Goal: Information Seeking & Learning: Learn about a topic

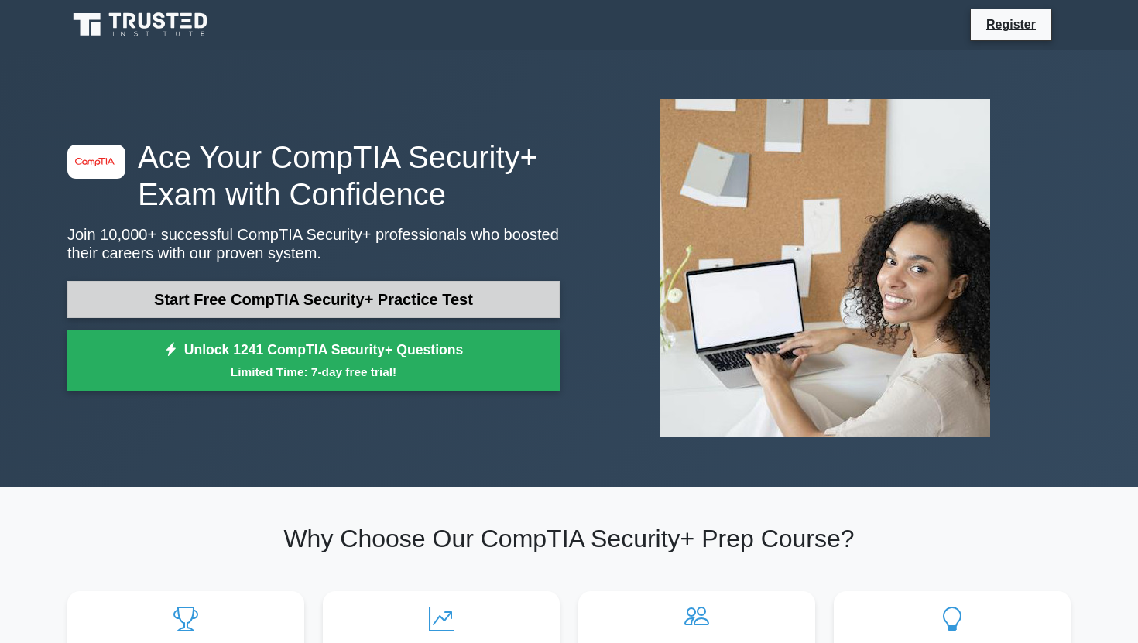
click at [360, 299] on link "Start Free CompTIA Security+ Practice Test" at bounding box center [313, 299] width 492 height 37
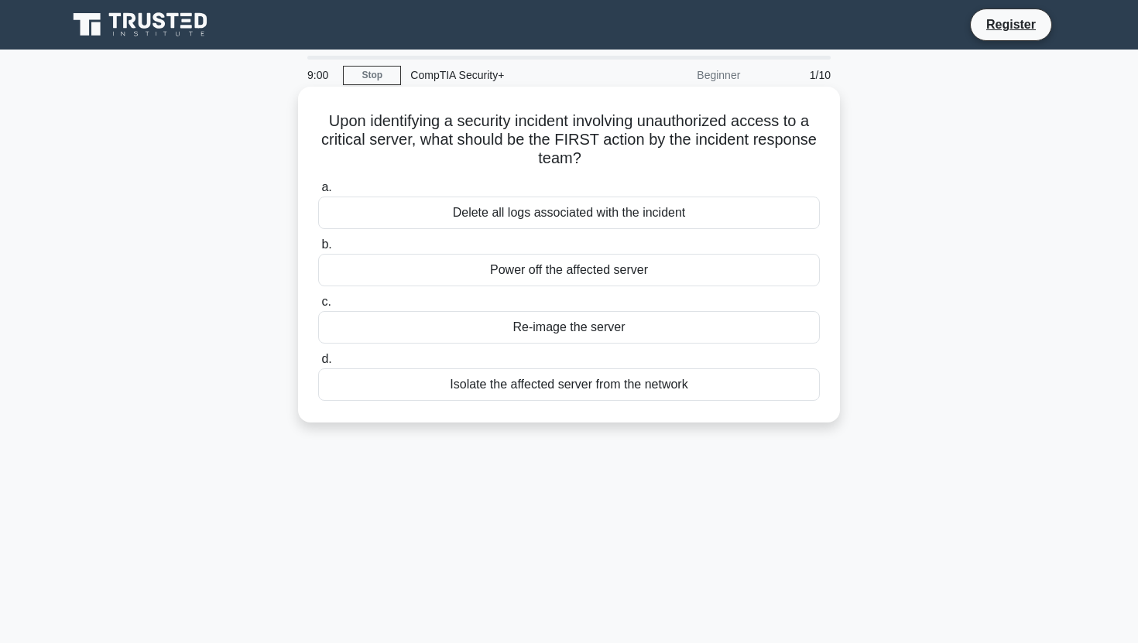
click at [529, 382] on div "Isolate the affected server from the network" at bounding box center [569, 385] width 502 height 33
click at [318, 365] on input "d. Isolate the affected server from the network" at bounding box center [318, 360] width 0 height 10
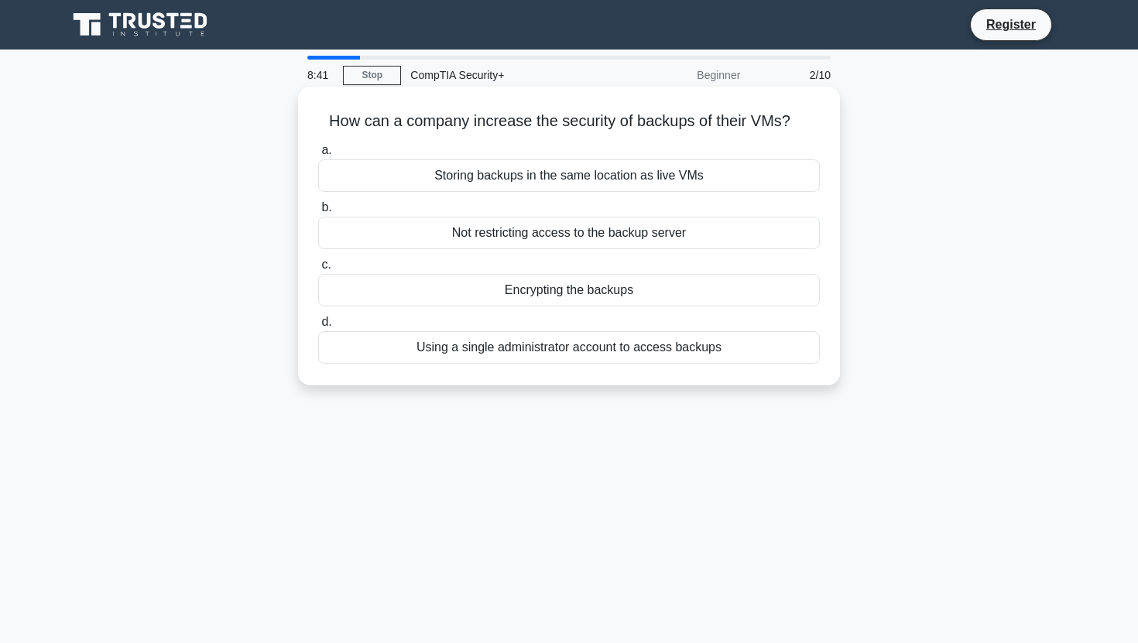
click at [663, 290] on div "Encrypting the backups" at bounding box center [569, 290] width 502 height 33
click at [318, 270] on input "c. Encrypting the backups" at bounding box center [318, 265] width 0 height 10
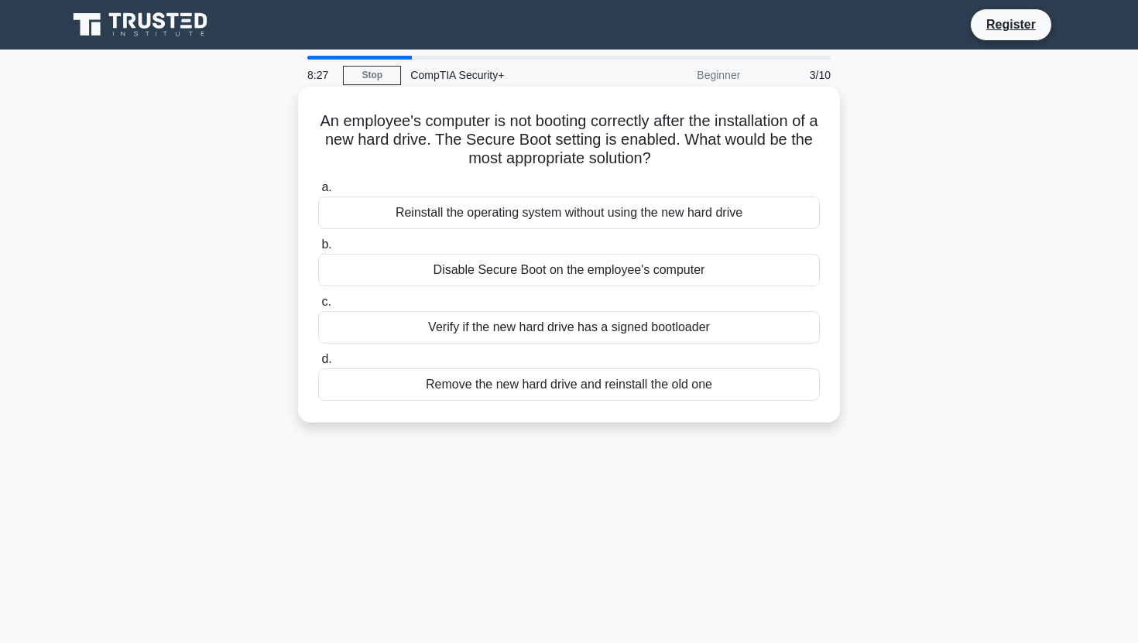
click at [675, 267] on div "Disable Secure Boot on the employee's computer" at bounding box center [569, 270] width 502 height 33
click at [318, 250] on input "b. Disable Secure Boot on the employee's computer" at bounding box center [318, 245] width 0 height 10
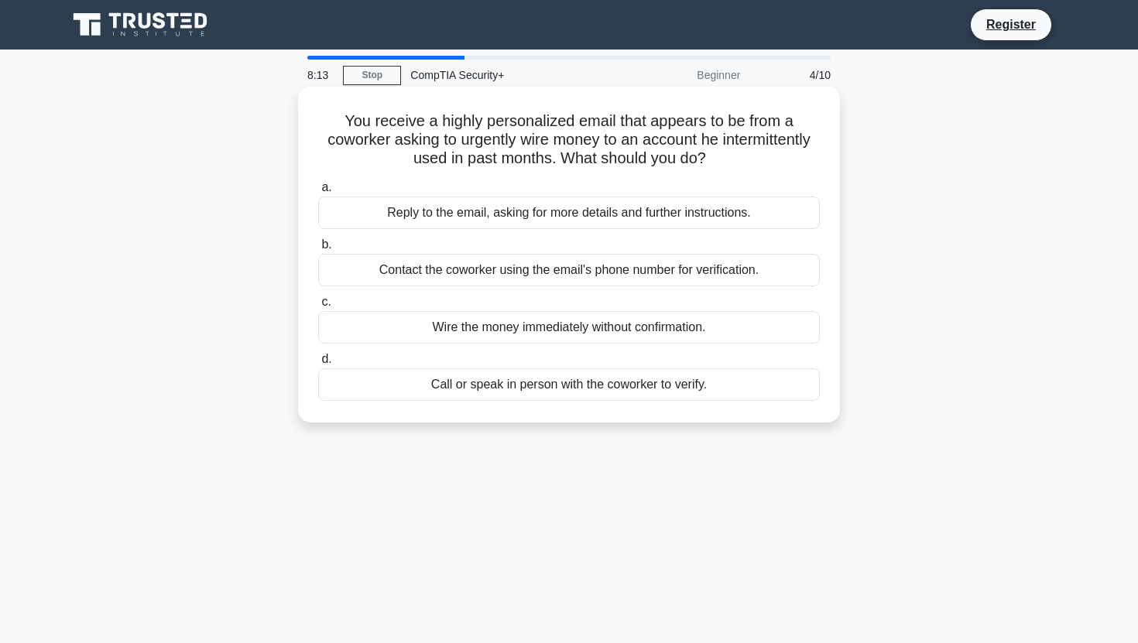
click at [615, 392] on div "Call or speak in person with the coworker to verify." at bounding box center [569, 385] width 502 height 33
click at [318, 365] on input "d. Call or speak in person with the coworker to verify." at bounding box center [318, 360] width 0 height 10
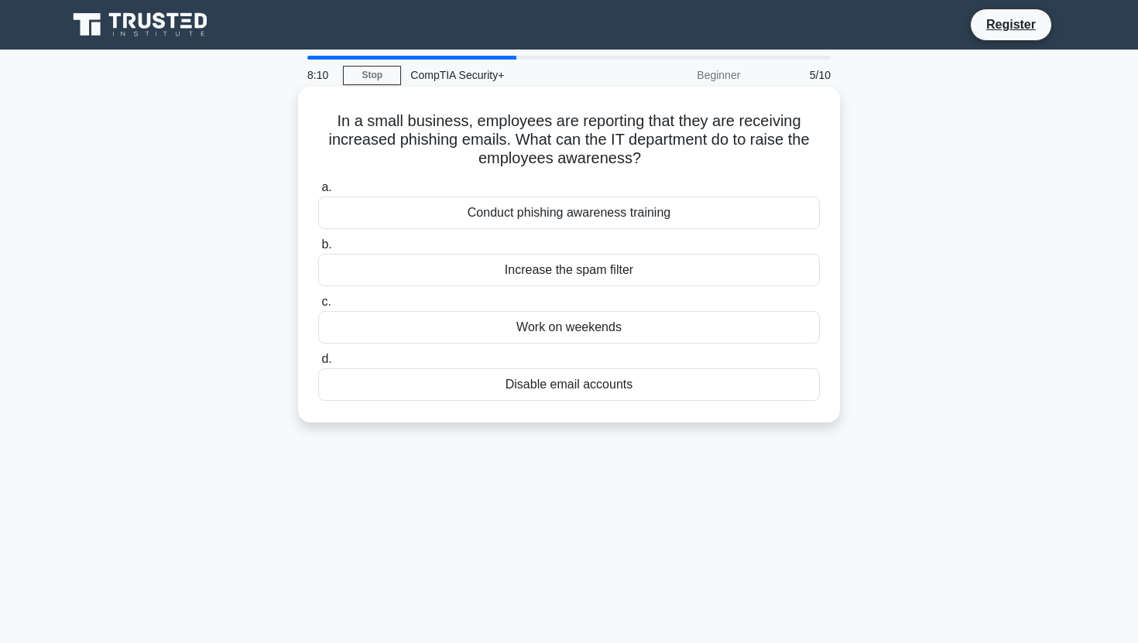
click at [646, 133] on h5 "In a small business, employees are reporting that they are receiving increased …" at bounding box center [569, 139] width 505 height 57
click at [607, 120] on h5 "In a small business, employees are reporting that they are receiving increased …" at bounding box center [569, 139] width 505 height 57
click at [653, 221] on div "Conduct phishing awareness training" at bounding box center [569, 213] width 502 height 33
click at [318, 193] on input "a. Conduct phishing awareness training" at bounding box center [318, 188] width 0 height 10
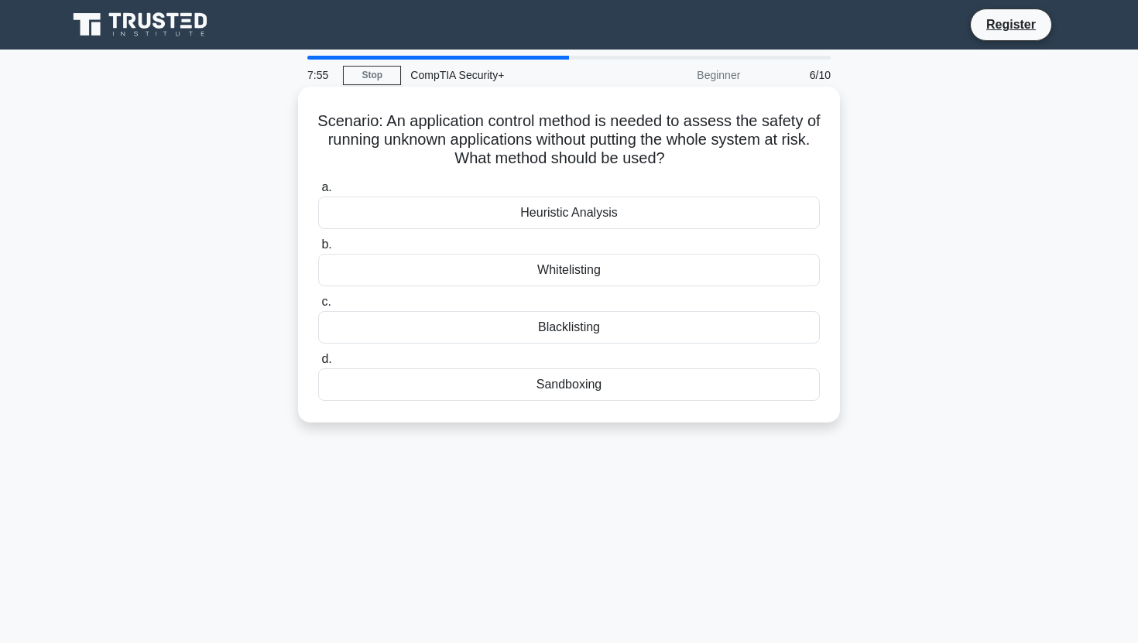
click at [636, 162] on h5 "Scenario: An application control method is needed to assess the safety of runni…" at bounding box center [569, 139] width 505 height 57
click at [592, 374] on div "Sandboxing" at bounding box center [569, 385] width 502 height 33
click at [318, 365] on input "d. Sandboxing" at bounding box center [318, 360] width 0 height 10
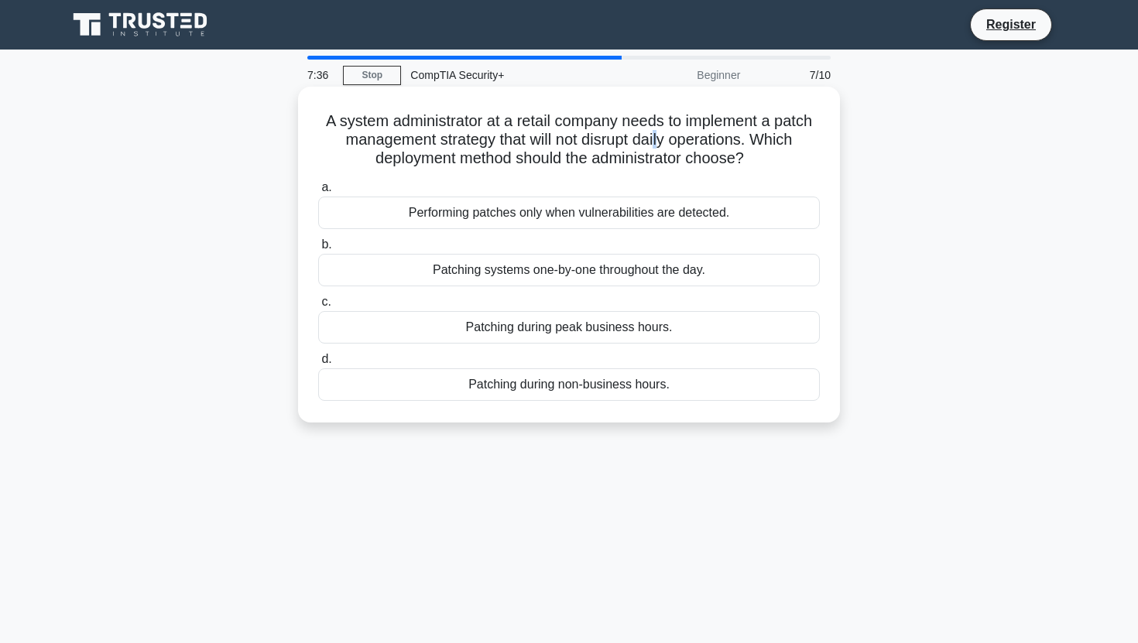
click at [656, 132] on h5 "A system administrator at a retail company needs to implement a patch managemen…" at bounding box center [569, 139] width 505 height 57
drag, startPoint x: 715, startPoint y: 224, endPoint x: 689, endPoint y: 150, distance: 77.9
click at [689, 150] on div "A system administrator at a retail company needs to implement a patch managemen…" at bounding box center [569, 255] width 530 height 324
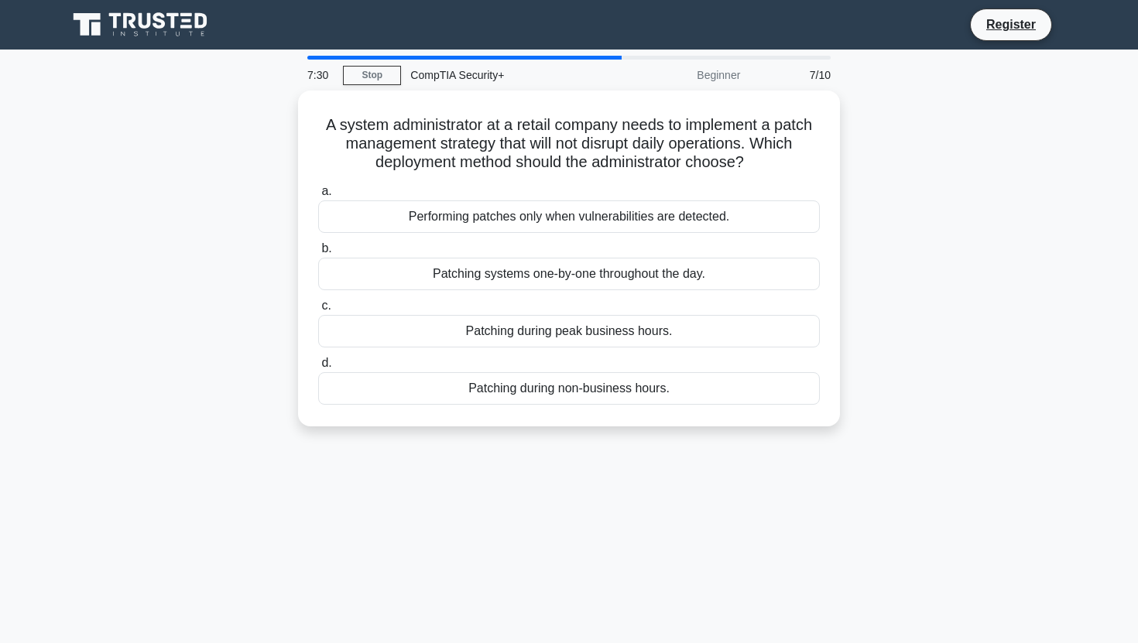
click at [583, 446] on div "7:30 Stop CompTIA Security+ Beginner 7/10 A system administrator at a retail co…" at bounding box center [569, 443] width 1022 height 774
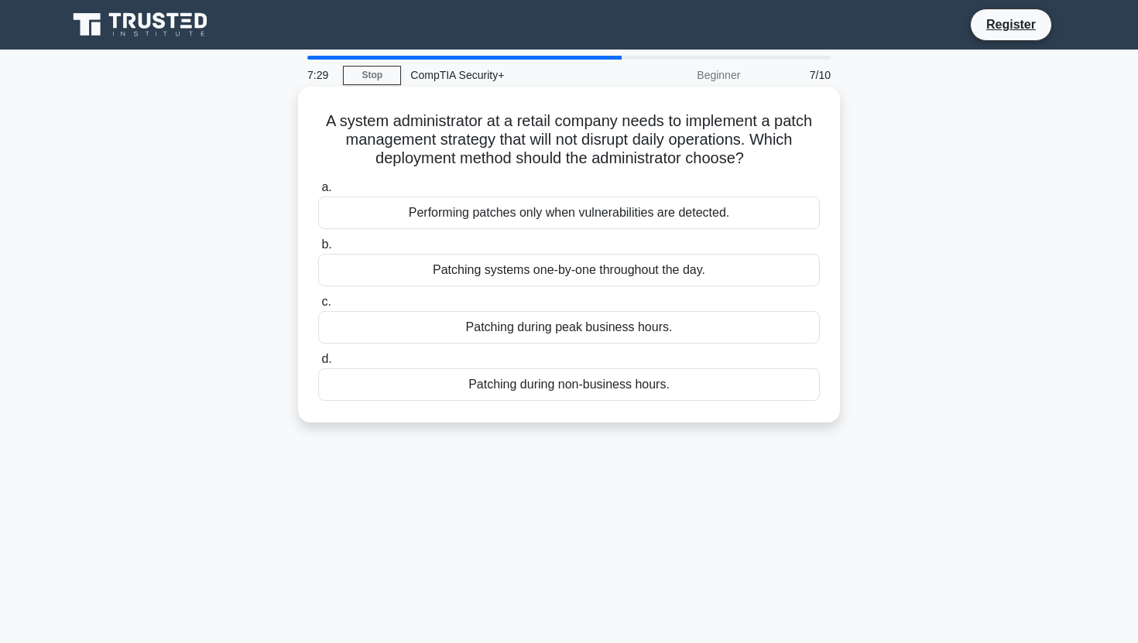
click at [605, 393] on div "Patching during non-business hours." at bounding box center [569, 385] width 502 height 33
click at [318, 365] on input "d. Patching during non-business hours." at bounding box center [318, 360] width 0 height 10
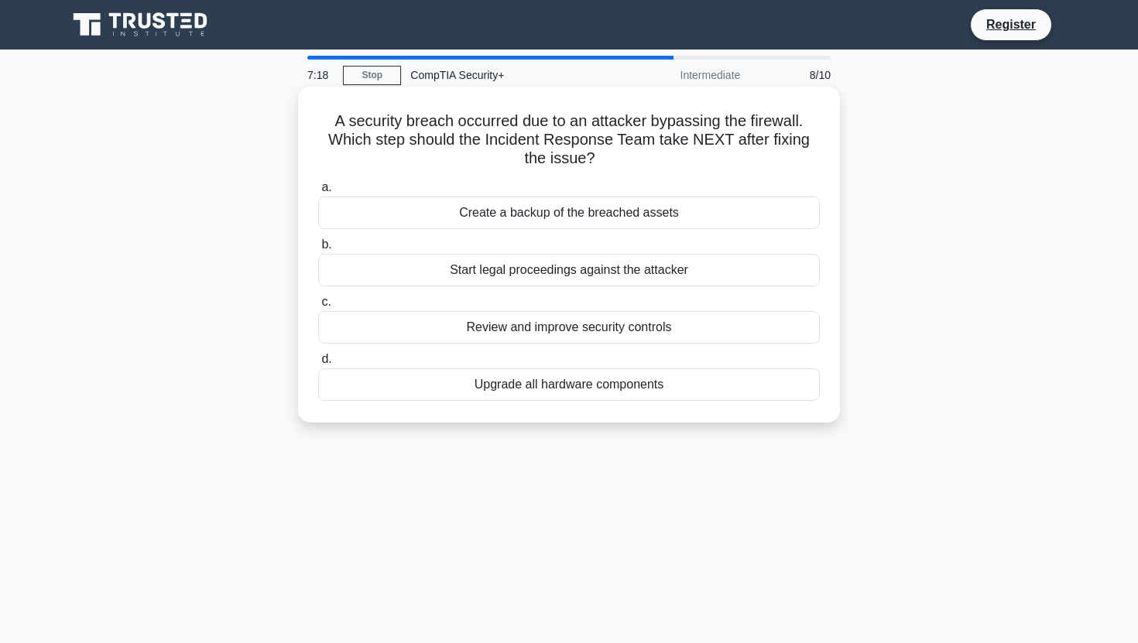
click at [646, 322] on div "Review and improve security controls" at bounding box center [569, 327] width 502 height 33
click at [318, 307] on input "c. Review and improve security controls" at bounding box center [318, 302] width 0 height 10
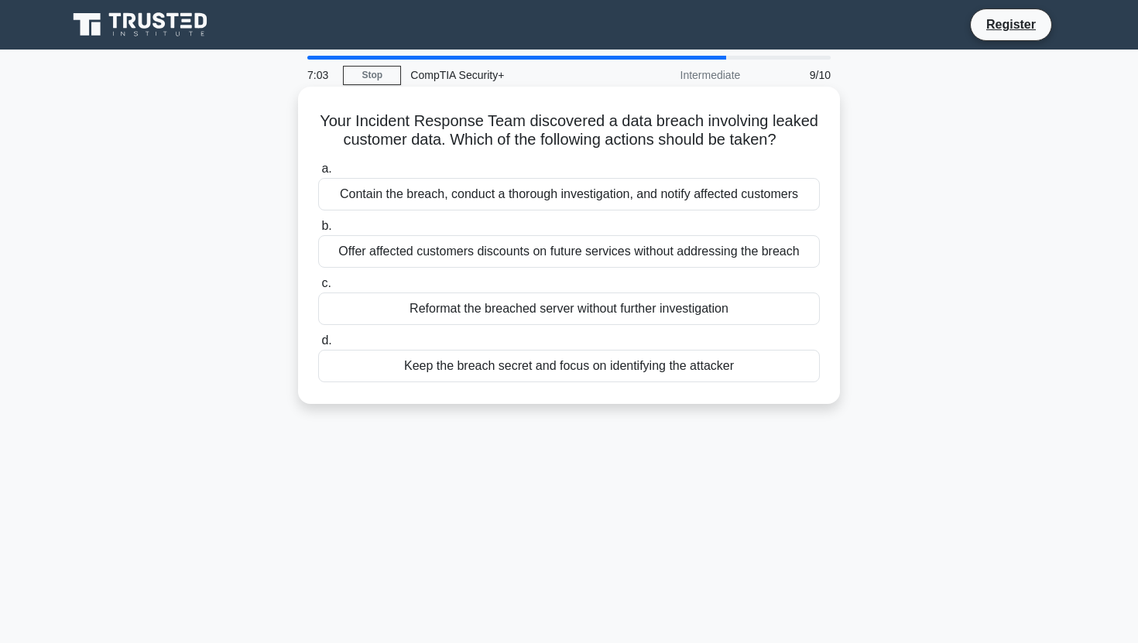
click at [663, 186] on div "Contain the breach, conduct a thorough investigation, and notify affected custo…" at bounding box center [569, 194] width 502 height 33
click at [318, 174] on input "a. Contain the breach, conduct a thorough investigation, and notify affected cu…" at bounding box center [318, 169] width 0 height 10
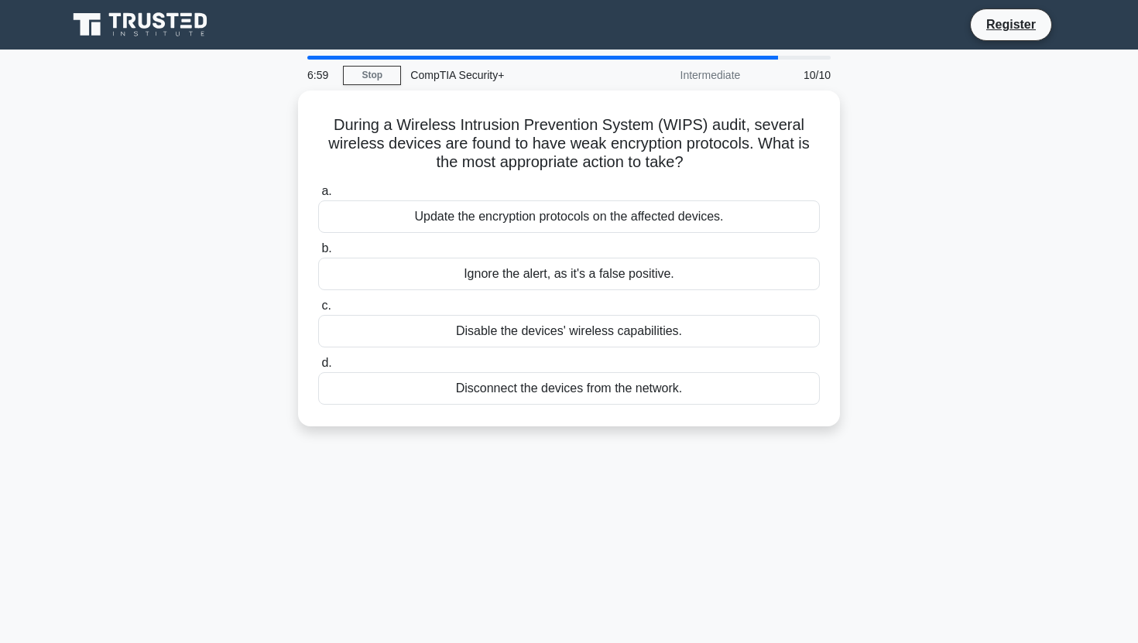
click at [787, 61] on div "10/10" at bounding box center [794, 75] width 91 height 31
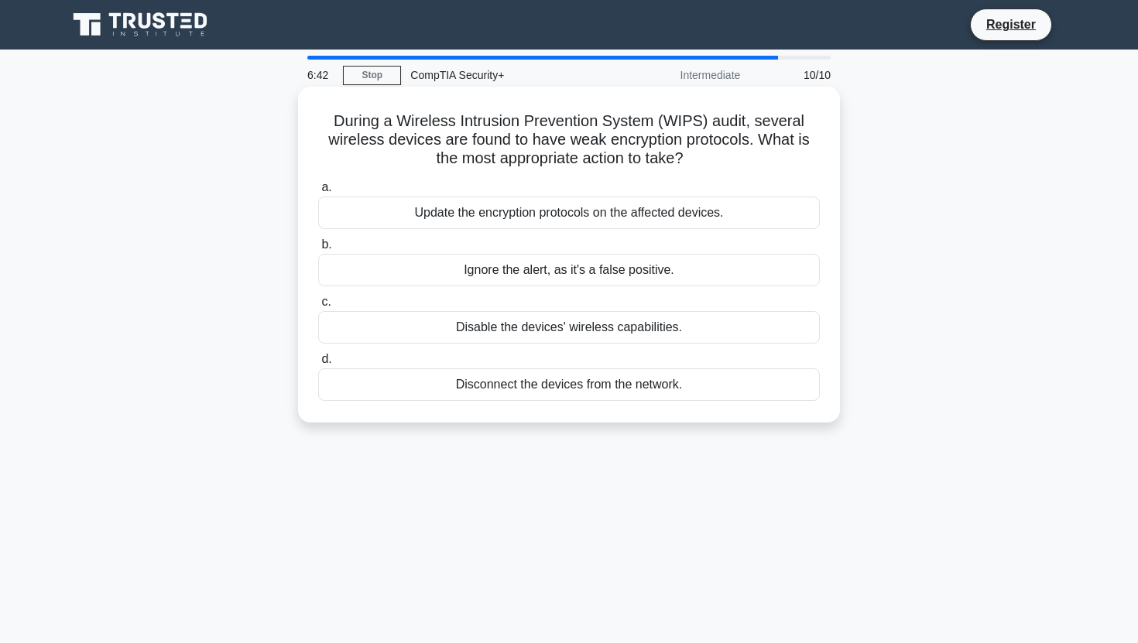
click at [548, 232] on div "a. Update the encryption protocols on the affected devices. b. Ignore the alert…" at bounding box center [569, 289] width 520 height 229
click at [551, 216] on div "Update the encryption protocols on the affected devices." at bounding box center [569, 213] width 502 height 33
click at [318, 193] on input "a. Update the encryption protocols on the affected devices." at bounding box center [318, 188] width 0 height 10
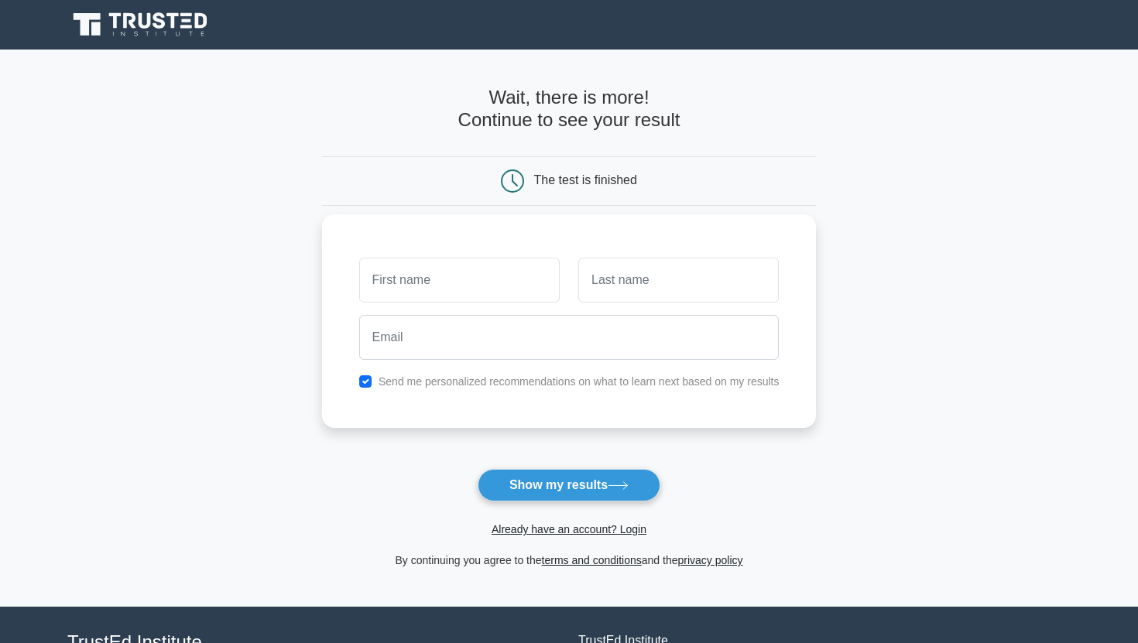
click at [451, 283] on input "text" at bounding box center [459, 280] width 201 height 45
click at [457, 279] on input "text" at bounding box center [459, 280] width 201 height 45
type input "a"
type input "[PERSON_NAME]"
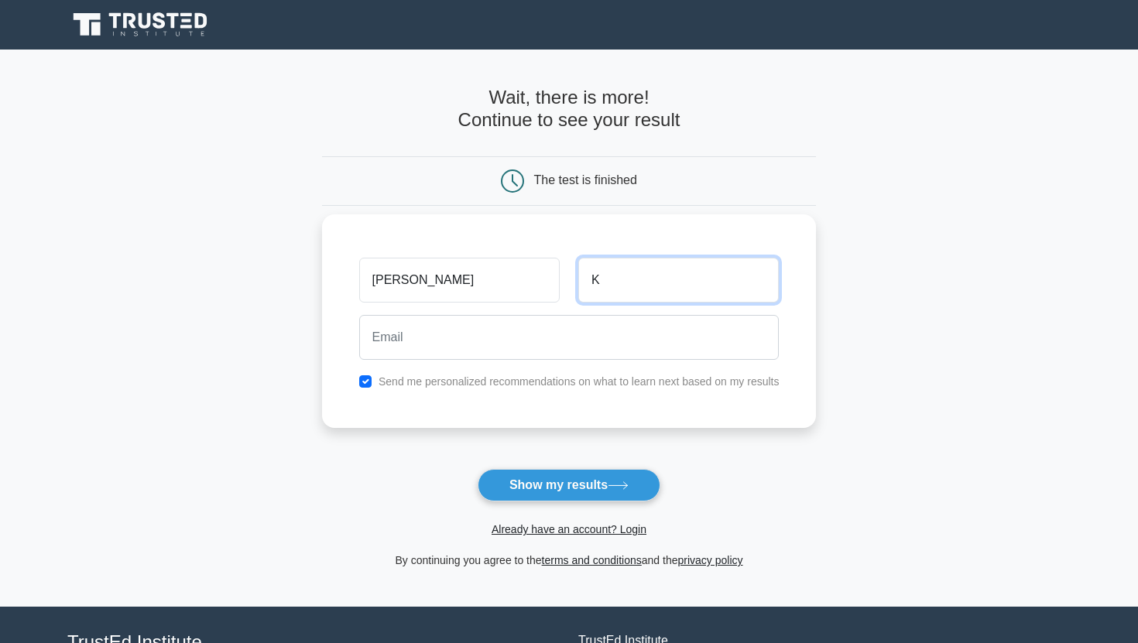
type input "K"
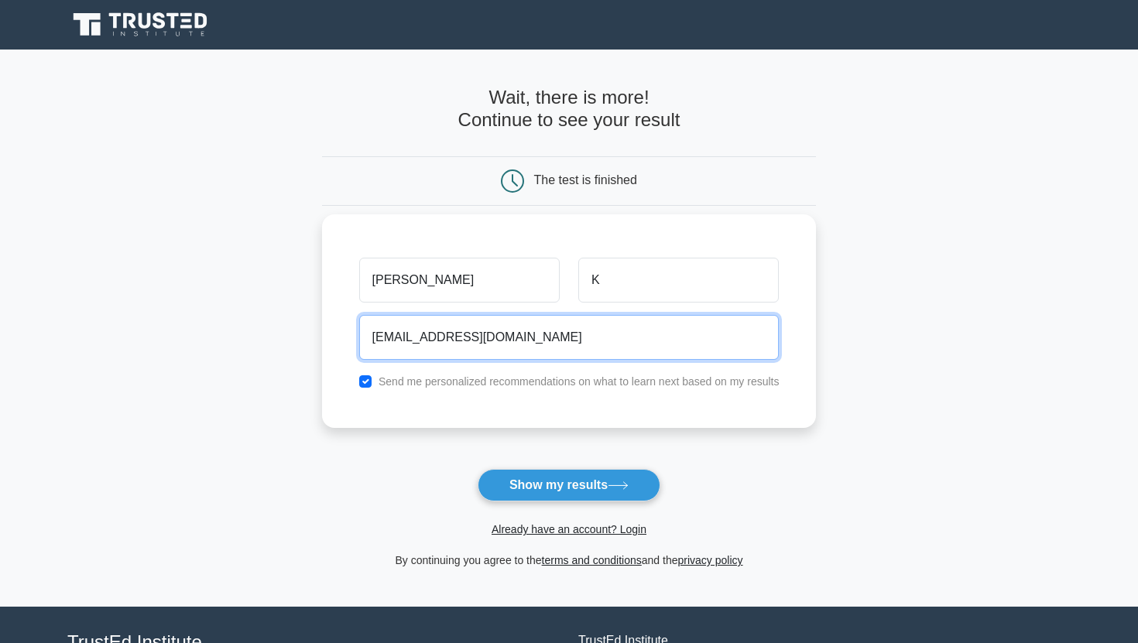
type input "afcfantalk@outlook.com"
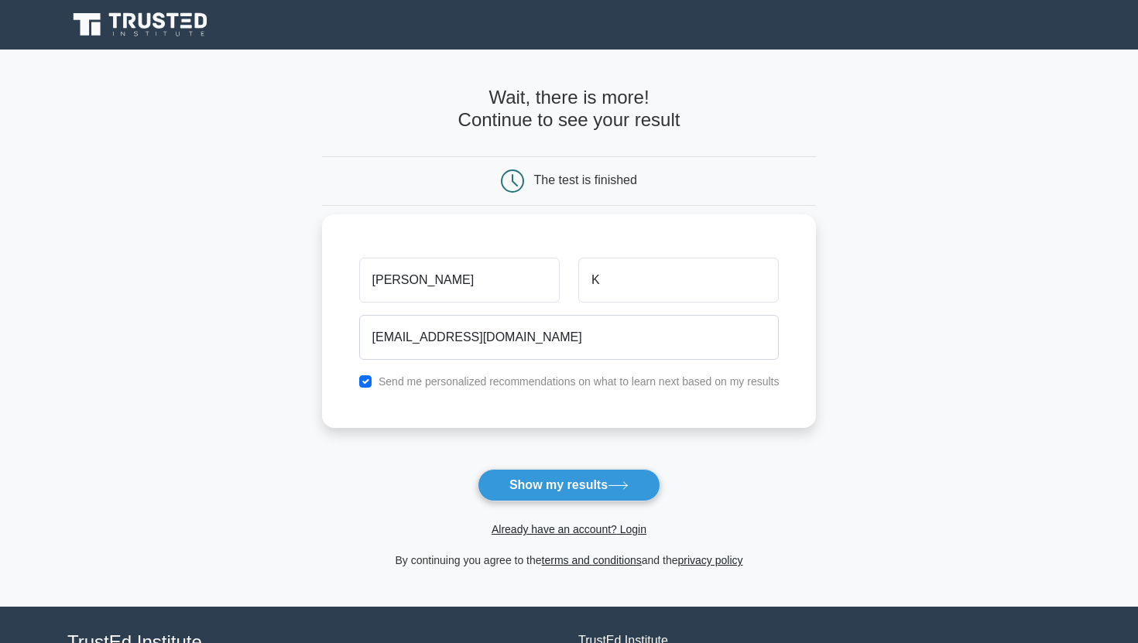
click at [435, 375] on label "Send me personalized recommendations on what to learn next based on my results" at bounding box center [579, 381] width 401 height 12
click at [444, 379] on label "Send me personalized recommendations on what to learn next based on my results" at bounding box center [579, 381] width 401 height 12
click at [365, 383] on input "checkbox" at bounding box center [365, 381] width 12 height 12
checkbox input "false"
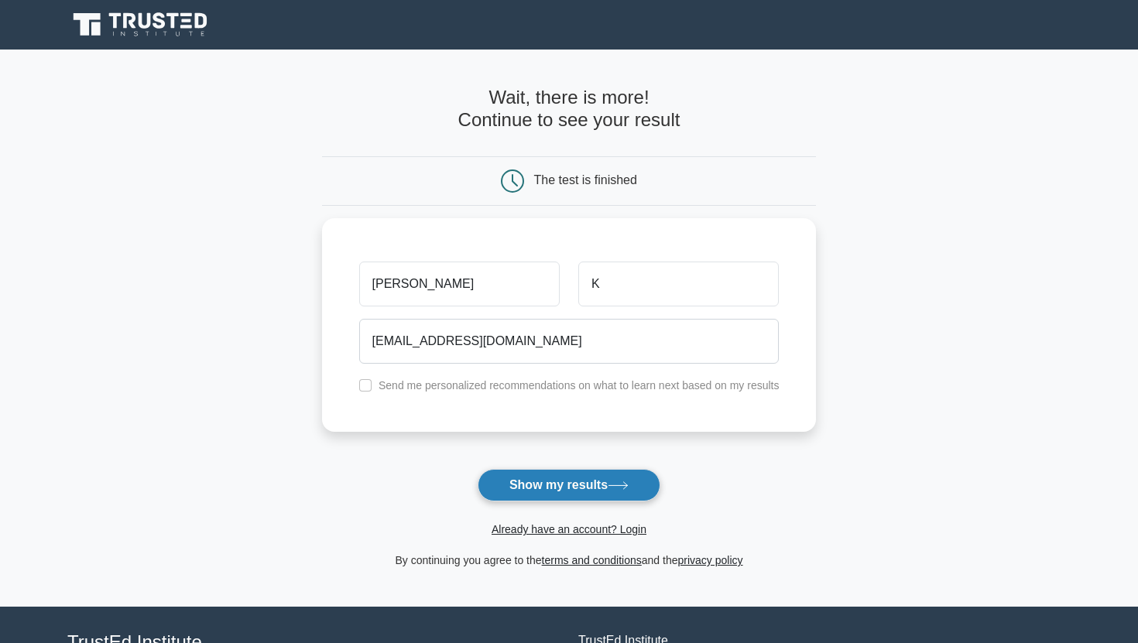
click at [527, 475] on button "Show my results" at bounding box center [569, 485] width 183 height 33
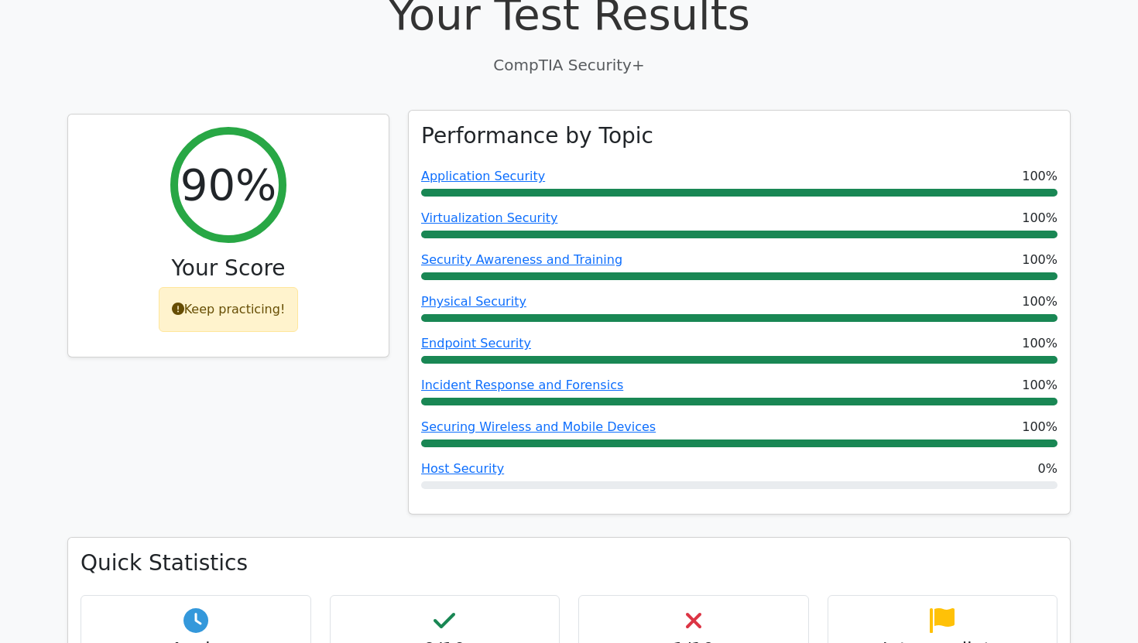
scroll to position [464, 0]
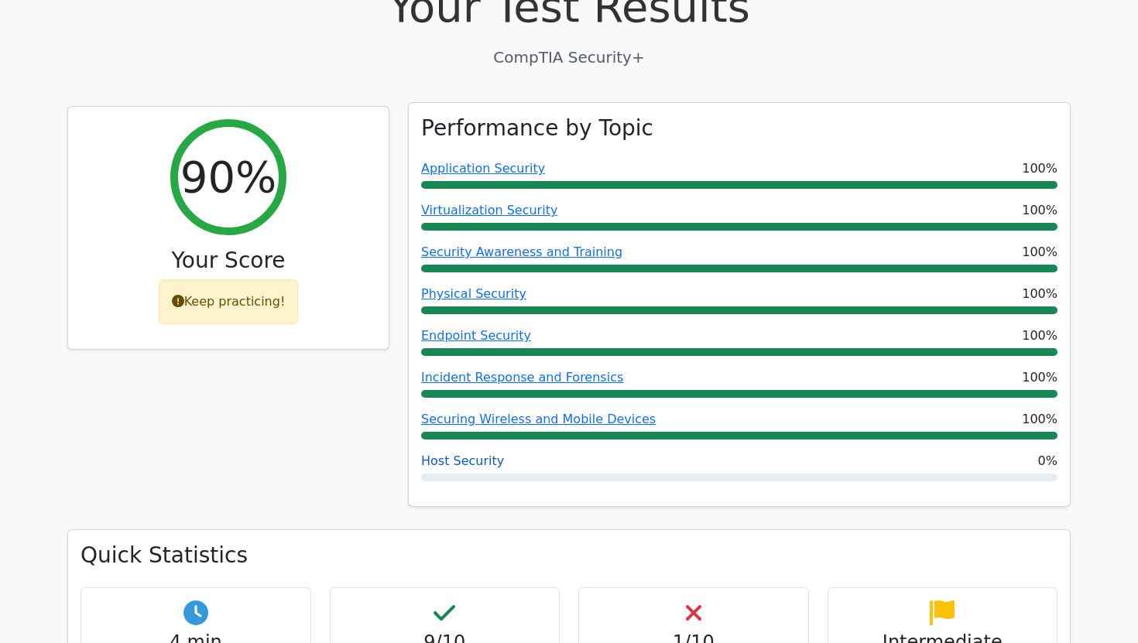
click at [454, 454] on link "Host Security" at bounding box center [462, 461] width 83 height 15
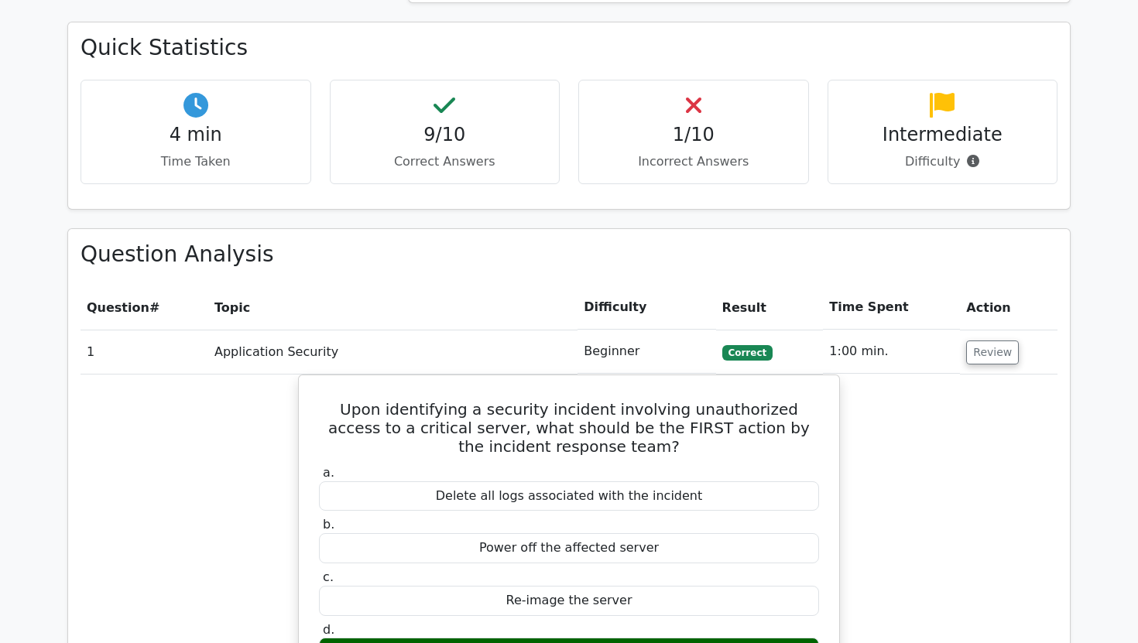
scroll to position [999, 0]
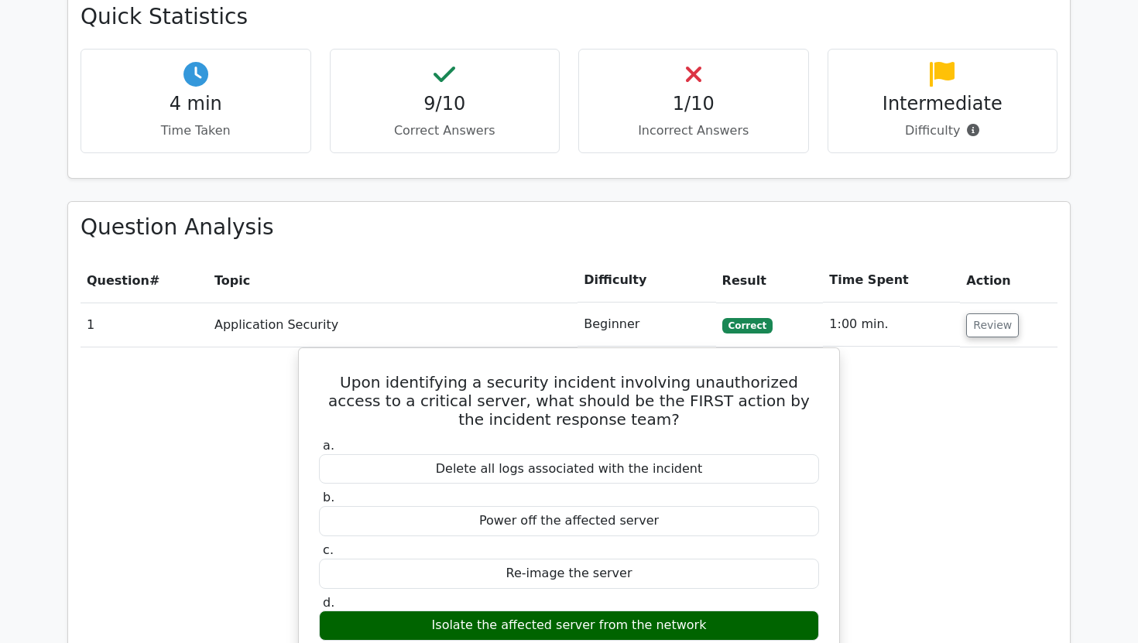
click at [670, 93] on h4 "1/10" at bounding box center [693, 104] width 204 height 22
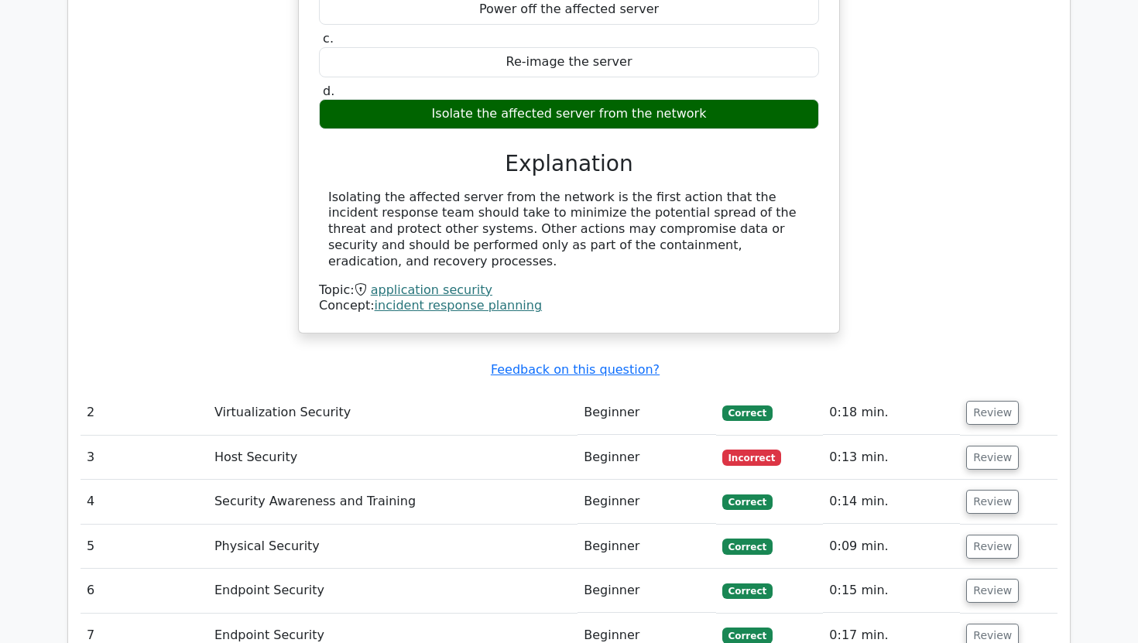
scroll to position [1500, 0]
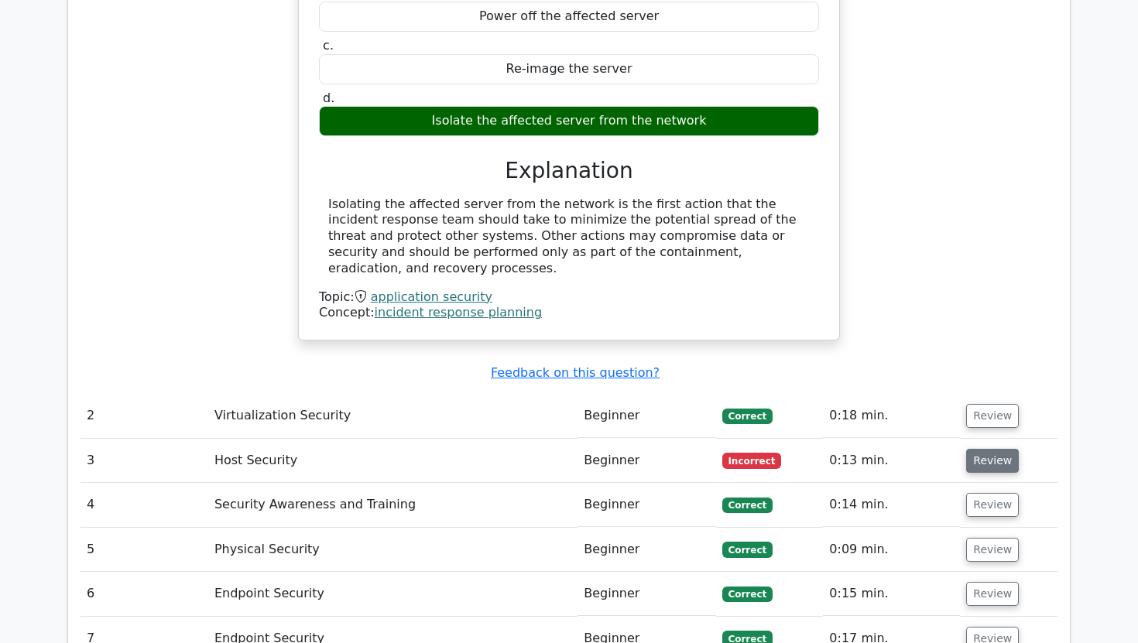
click at [979, 449] on button "Review" at bounding box center [992, 461] width 53 height 24
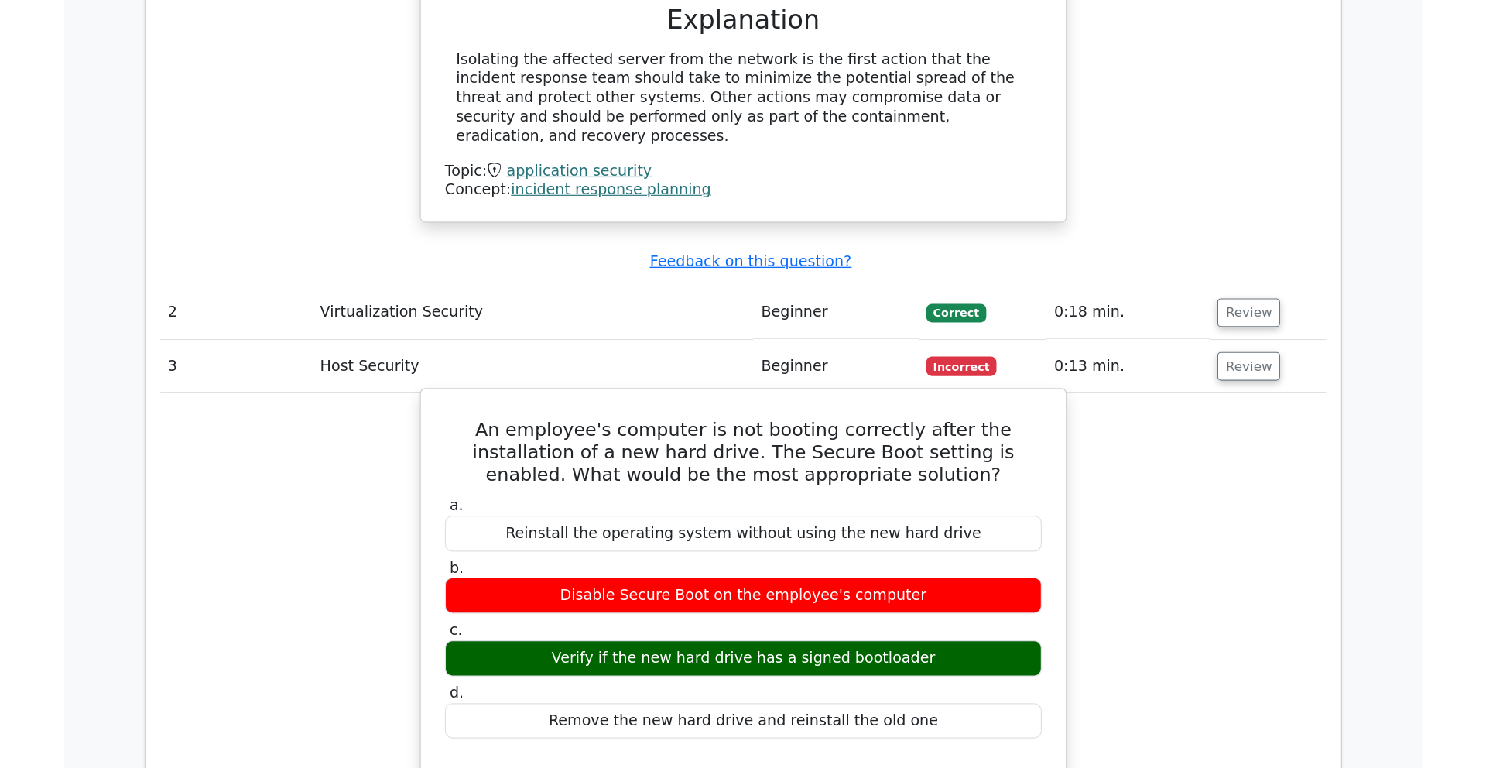
scroll to position [1655, 0]
